Goal: Entertainment & Leisure: Browse casually

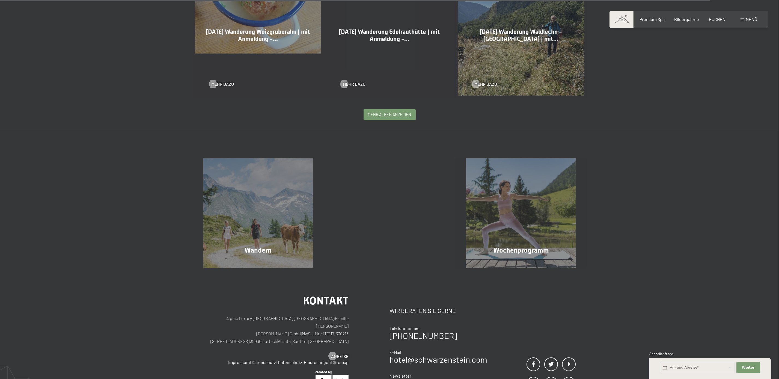
scroll to position [1585, 0]
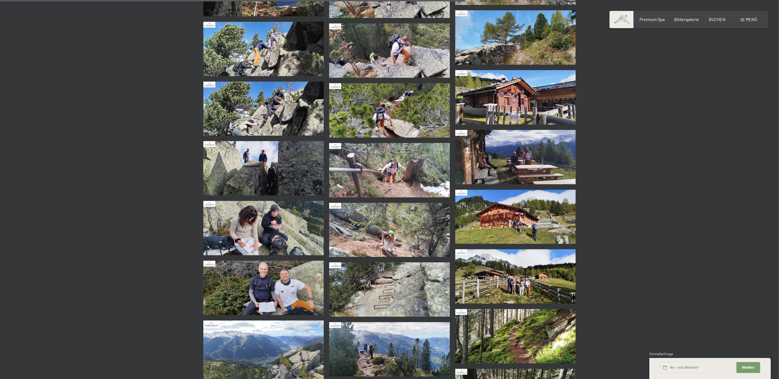
scroll to position [981, 0]
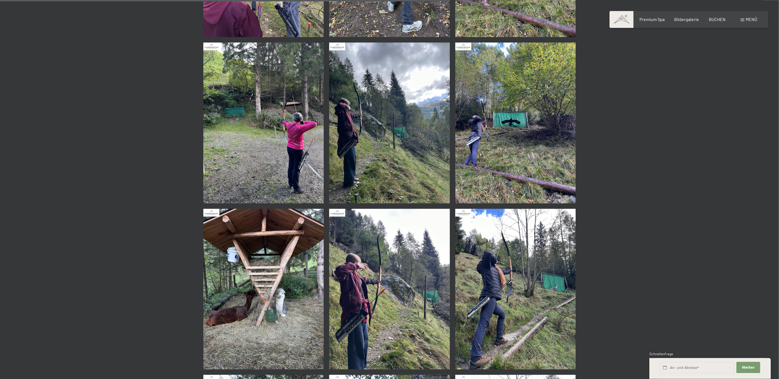
scroll to position [1274, 0]
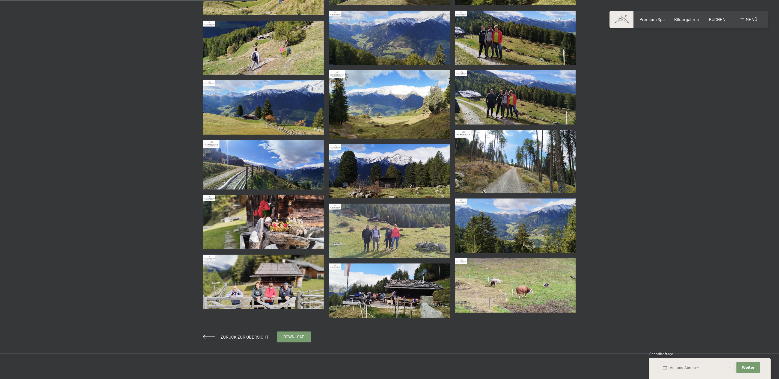
scroll to position [497, 0]
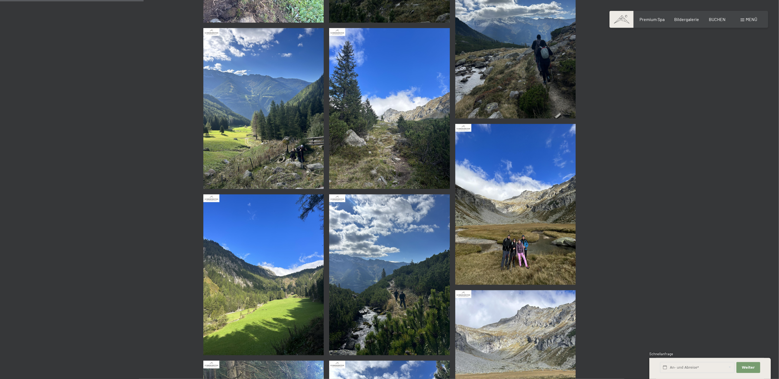
scroll to position [373, 0]
